Goal: Navigation & Orientation: Go to known website

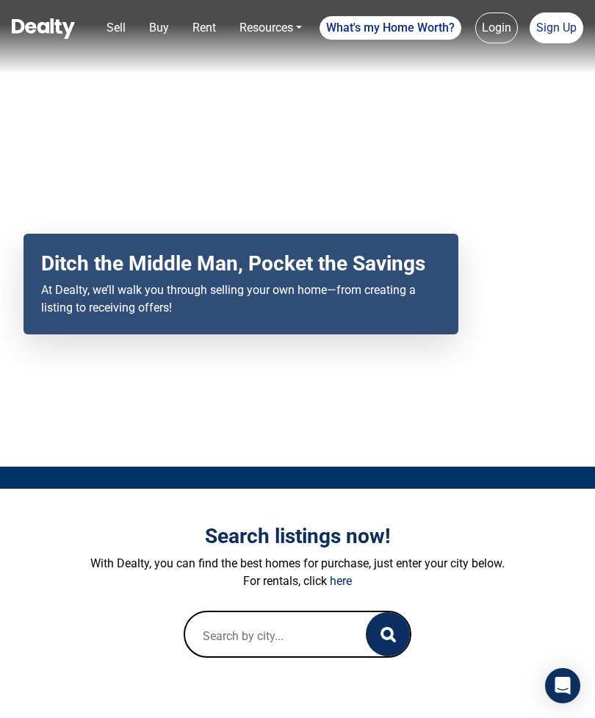
click at [324, 449] on div "Your browser does not support the video tag. Ditch the Middle Man, Pocket the S…" at bounding box center [297, 233] width 595 height 467
